Goal: Information Seeking & Learning: Learn about a topic

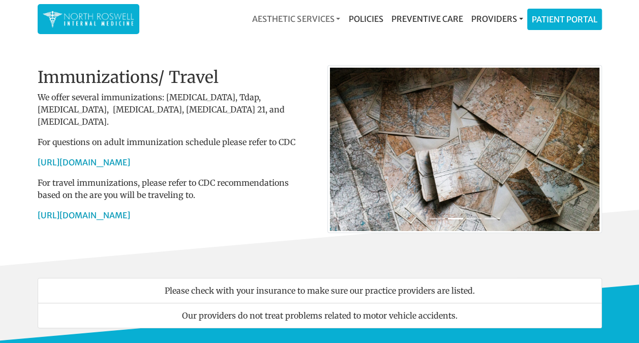
click at [336, 17] on link "Aesthetic Services" at bounding box center [296, 19] width 96 height 20
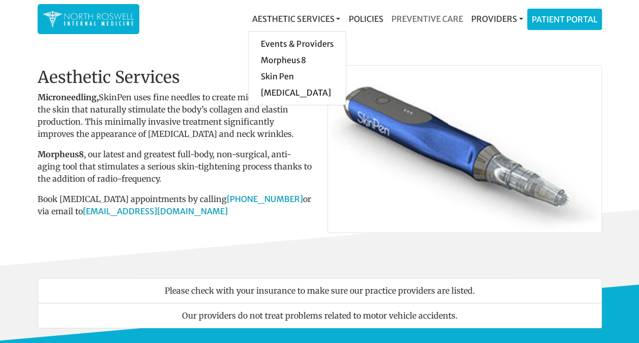
click at [442, 21] on link "Preventive Care" at bounding box center [427, 19] width 80 height 20
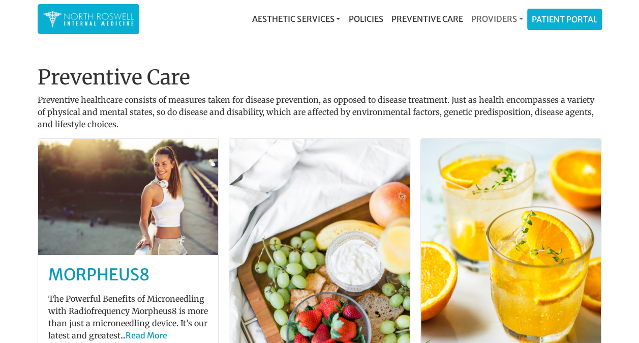
click at [519, 17] on link "Providers" at bounding box center [497, 19] width 60 height 20
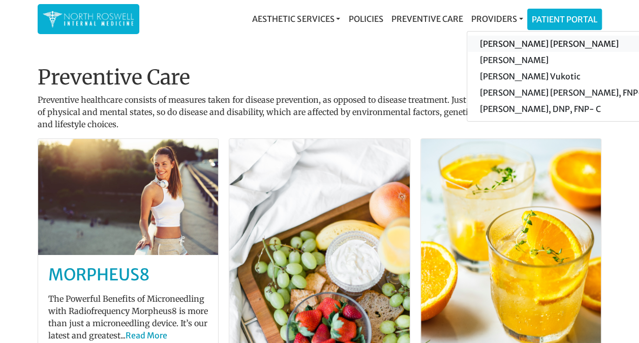
click at [506, 41] on link "[PERSON_NAME] [PERSON_NAME]" at bounding box center [563, 44] width 193 height 16
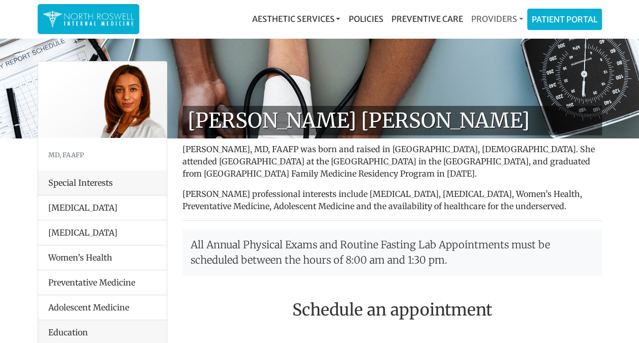
click at [522, 17] on link "Providers" at bounding box center [497, 19] width 60 height 20
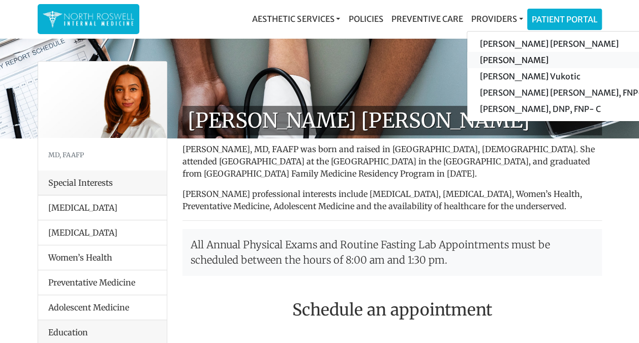
click at [519, 57] on link "[PERSON_NAME]" at bounding box center [563, 60] width 193 height 16
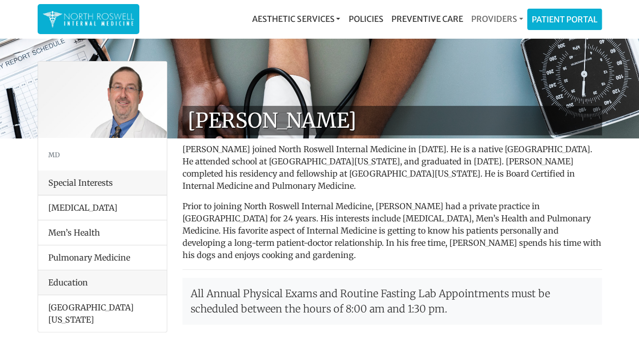
click at [518, 16] on link "Providers" at bounding box center [497, 19] width 60 height 20
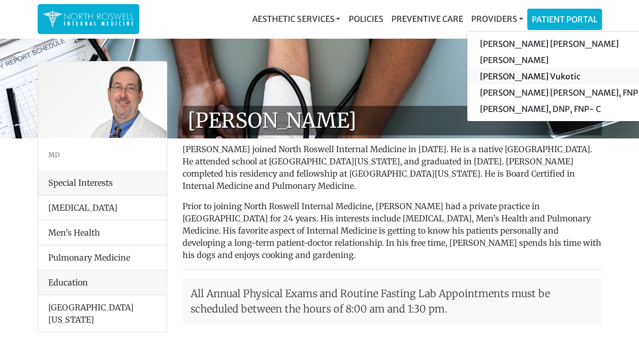
click at [516, 75] on link "[PERSON_NAME] Vukotic" at bounding box center [563, 76] width 193 height 16
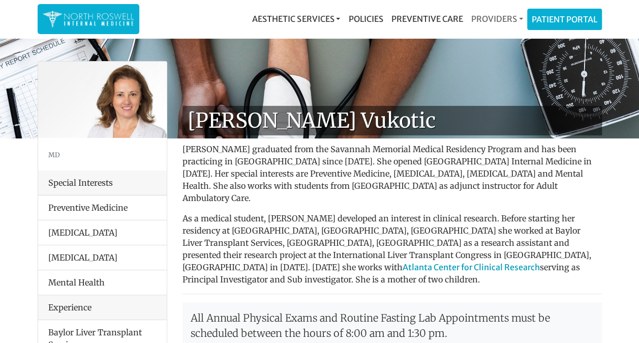
click at [514, 12] on link "Providers" at bounding box center [497, 19] width 60 height 20
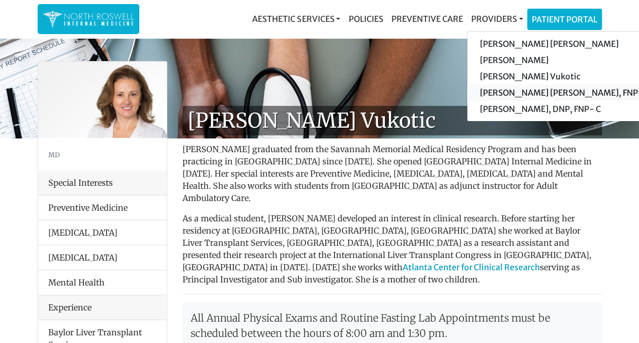
click at [547, 93] on link "[PERSON_NAME] [PERSON_NAME], FNP-C" at bounding box center [563, 92] width 193 height 16
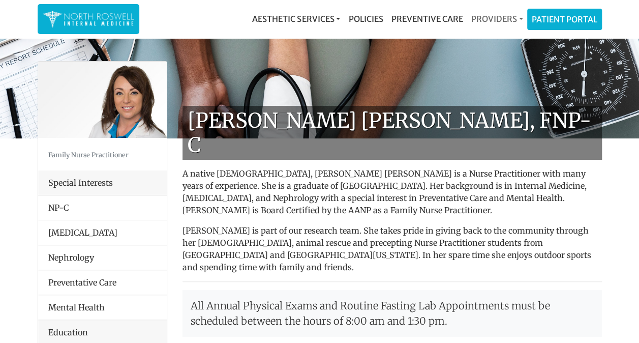
click at [517, 15] on link "Providers" at bounding box center [497, 19] width 60 height 20
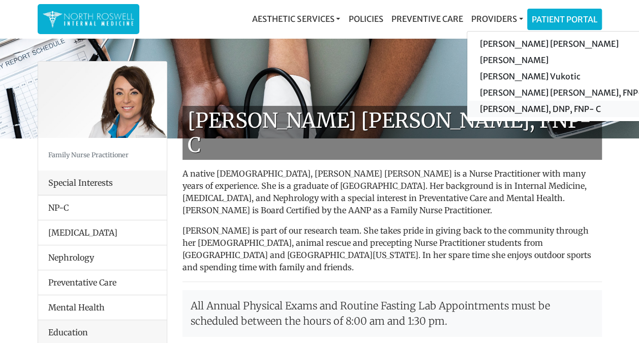
click at [517, 108] on link "[PERSON_NAME], DNP, FNP- C" at bounding box center [563, 109] width 193 height 16
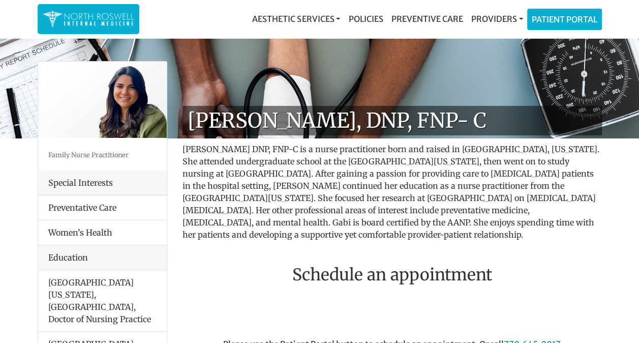
click at [97, 230] on li "Women’s Health" at bounding box center [102, 232] width 129 height 25
click at [423, 18] on link "Preventive Care" at bounding box center [427, 19] width 80 height 20
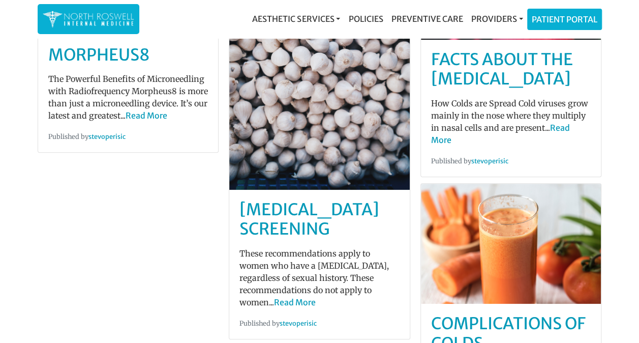
scroll to position [217, 0]
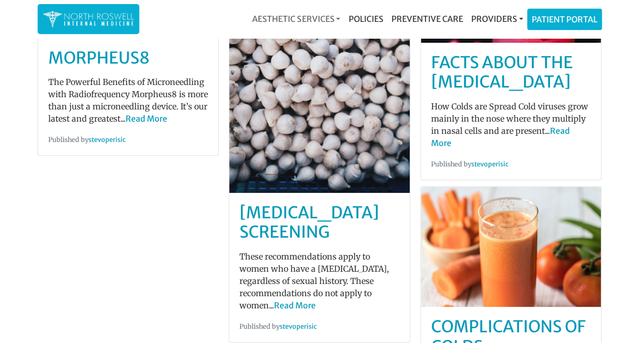
click at [323, 17] on link "Aesthetic Services" at bounding box center [296, 19] width 96 height 20
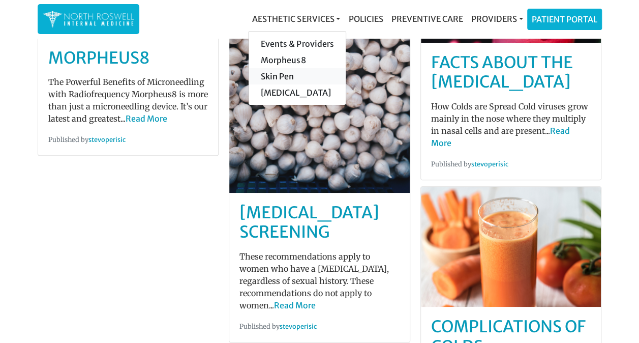
click at [286, 74] on link "Skin Pen" at bounding box center [297, 76] width 97 height 16
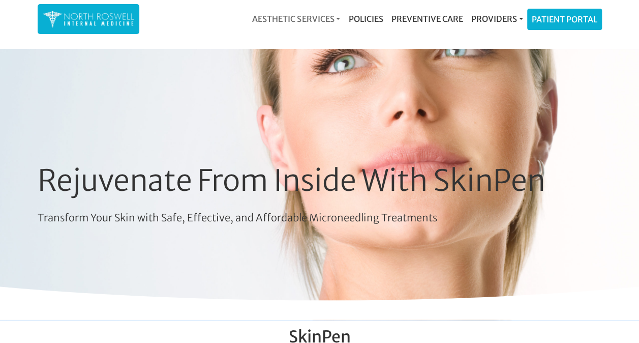
click at [298, 21] on link "Aesthetic Services" at bounding box center [296, 19] width 96 height 20
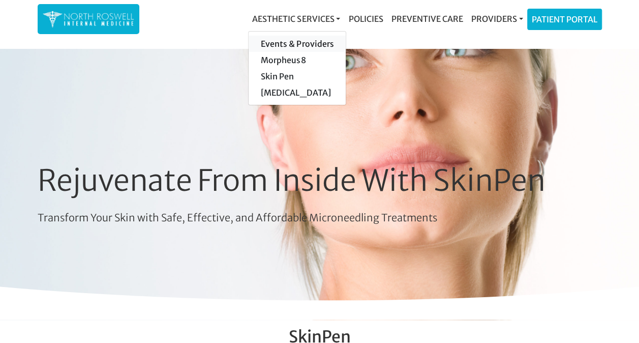
click at [309, 43] on link "Events & Providers" at bounding box center [297, 44] width 97 height 16
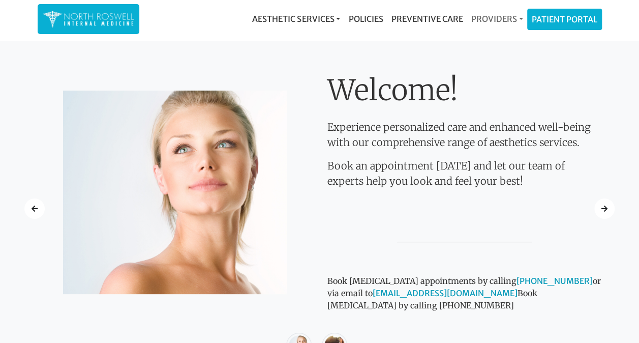
click at [516, 18] on link "Providers" at bounding box center [497, 19] width 60 height 20
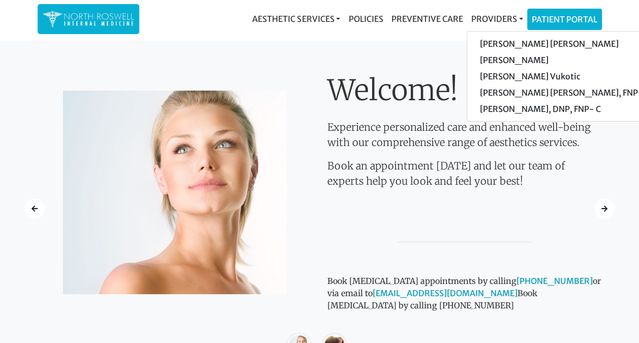
click at [400, 57] on div "Welcome! Experience personalized care and enhanced well-being with our comprehe…" at bounding box center [320, 209] width 580 height 336
